Goal: Task Accomplishment & Management: Use online tool/utility

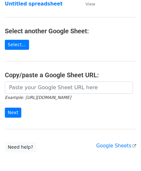
scroll to position [65, 0]
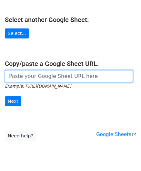
click at [23, 76] on input "url" at bounding box center [69, 76] width 128 height 12
paste input "[URL][DOMAIN_NAME]"
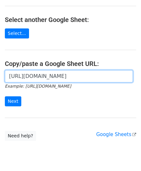
scroll to position [0, 140]
type input "[URL][DOMAIN_NAME]"
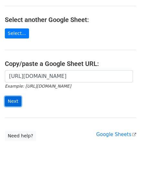
click at [15, 97] on input "Next" at bounding box center [13, 101] width 16 height 10
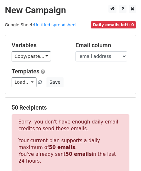
scroll to position [218, 0]
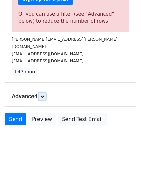
drag, startPoint x: 45, startPoint y: 88, endPoint x: 51, endPoint y: 91, distance: 6.9
click at [44, 94] on icon at bounding box center [42, 96] width 4 height 4
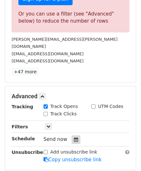
click at [74, 137] on icon at bounding box center [76, 139] width 4 height 5
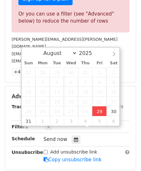
type input "2025-08-29 12:00"
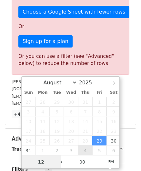
paste input "0"
type input "10"
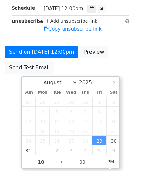
type input "2025-08-29 22:00"
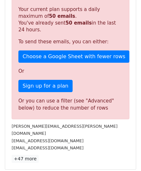
scroll to position [296, 0]
